Goal: Communication & Community: Answer question/provide support

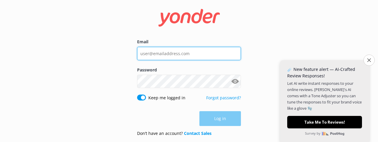
click at [169, 53] on input "Email" at bounding box center [189, 53] width 104 height 13
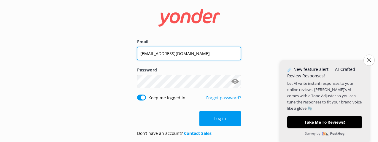
type input "[EMAIL_ADDRESS][DOMAIN_NAME]"
click button "Log in" at bounding box center [220, 118] width 42 height 15
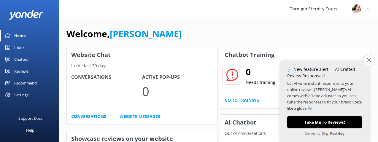
click at [367, 61] on icon "Close survey" at bounding box center [369, 60] width 4 height 4
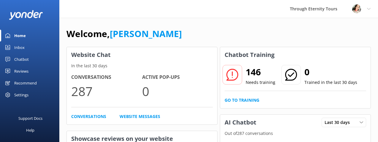
click at [17, 47] on div "Inbox" at bounding box center [19, 48] width 10 height 12
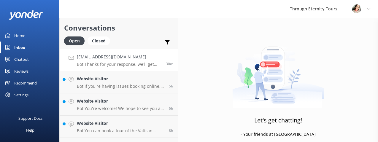
click at [120, 61] on div "[EMAIL_ADDRESS][DOMAIN_NAME] Bot: Thanks for your response, we'll get back to y…" at bounding box center [119, 60] width 85 height 13
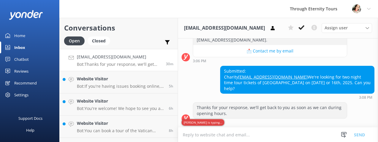
scroll to position [151, 0]
paste textarea "Hello, my name is [PERSON_NAME] from Through Eternity Tours. I’m happy to help …"
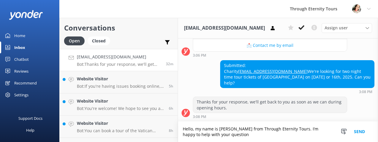
scroll to position [157, 0]
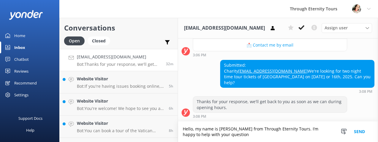
click at [223, 129] on textarea "Hello, my name is [PERSON_NAME] from Through Eternity Tours. I’m happy to help …" at bounding box center [278, 132] width 200 height 20
click at [228, 136] on textarea "Hello, my name is [PERSON_NAME] from Through Eternity Tours. I’m happy to help …" at bounding box center [278, 132] width 200 height 20
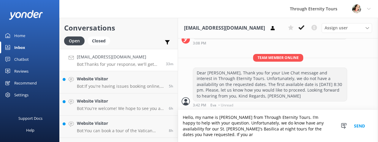
scroll to position [230, 0]
paste textarea "* 12th 8pm * 17th 8.30pm * 19th 8pm"
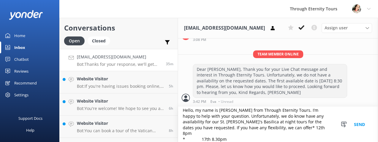
scroll to position [233, 0]
click at [256, 127] on textarea "Hello, my name is [PERSON_NAME] from Through Eternity Tours. I’m happy to help …" at bounding box center [278, 124] width 200 height 35
click at [255, 128] on textarea "Hello, my name is [PERSON_NAME] from Through Eternity Tours. I’m happy to help …" at bounding box center [278, 124] width 200 height 35
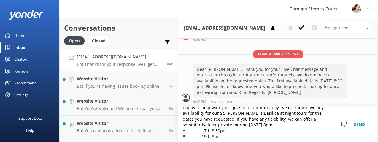
scroll to position [14, 0]
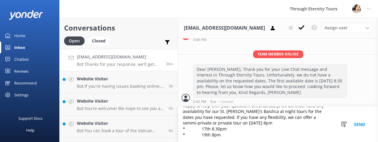
click at [218, 123] on textarea "Hello, my name is [PERSON_NAME] from Through Eternity Tours. I’m happy to help …" at bounding box center [278, 124] width 200 height 35
drag, startPoint x: 201, startPoint y: 129, endPoint x: 184, endPoint y: 129, distance: 16.3
click at [184, 129] on textarea "Hello, my name is [PERSON_NAME] from Through Eternity Tours. I’m happy to help …" at bounding box center [278, 124] width 200 height 35
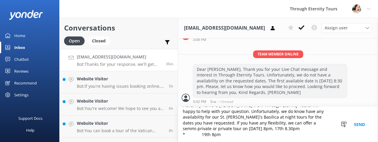
scroll to position [8, 0]
click at [254, 130] on textarea "Hello, my name is [PERSON_NAME] from Through Eternity Tours. I’m happy to help …" at bounding box center [278, 124] width 200 height 35
click at [201, 135] on textarea "Hello, my name is [PERSON_NAME] from Through Eternity Tours. I’m happy to help …" at bounding box center [278, 124] width 200 height 35
click at [198, 128] on textarea "Hello, my name is [PERSON_NAME] from Through Eternity Tours. I’m happy to help …" at bounding box center [278, 124] width 200 height 35
click at [201, 135] on textarea "Hello, my name is [PERSON_NAME] from Through Eternity Tours. I’m happy to help …" at bounding box center [278, 124] width 200 height 35
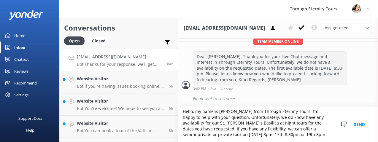
scroll to position [246, 0]
click at [275, 134] on textarea "Hello, my name is [PERSON_NAME] from Through Eternity Tours. I’m happy to help …" at bounding box center [278, 124] width 200 height 35
click at [267, 128] on textarea "Hello, my name is [PERSON_NAME] from Through Eternity Tours. I’m happy to help …" at bounding box center [278, 124] width 200 height 35
click at [276, 134] on textarea "Hello, my name is [PERSON_NAME] from Through Eternity Tours. I’m happy to help …" at bounding box center [278, 124] width 200 height 35
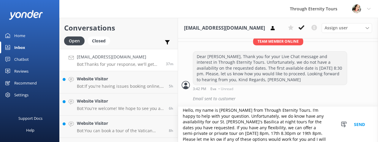
click at [305, 134] on textarea "Hello, my name is [PERSON_NAME] from Through Eternity Tours. I’m happy to help …" at bounding box center [278, 124] width 200 height 35
click at [321, 138] on textarea "Hello, my name is [PERSON_NAME] from Through Eternity Tours. I’m happy to help …" at bounding box center [278, 124] width 200 height 35
type textarea "Hello, my name is [PERSON_NAME] from Through Eternity Tours. I’m happy to help …"
click at [360, 125] on button "Send" at bounding box center [359, 124] width 22 height 35
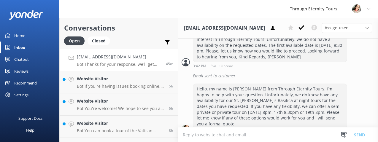
scroll to position [287, 0]
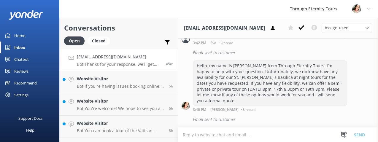
click at [241, 88] on div "Hello, my name is [PERSON_NAME] from Through Eternity Tours. I’m happy to help …" at bounding box center [270, 83] width 154 height 45
